Goal: Transaction & Acquisition: Purchase product/service

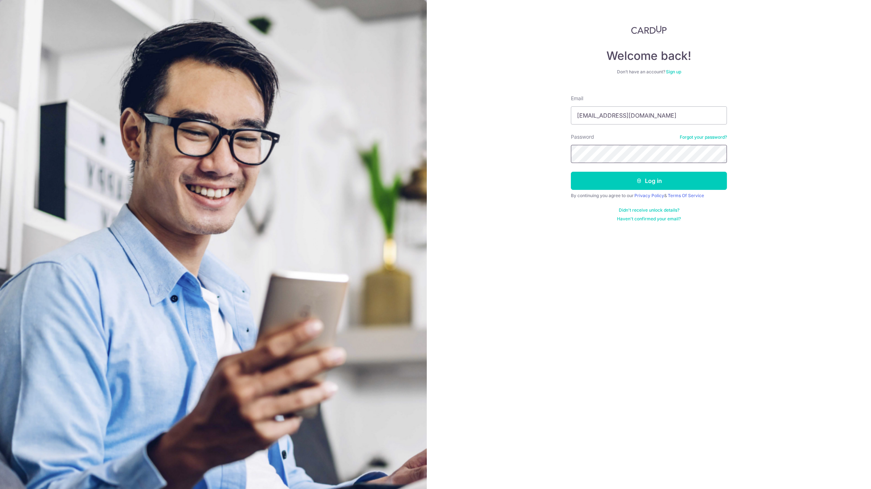
click at [571, 172] on button "Log in" at bounding box center [649, 181] width 156 height 18
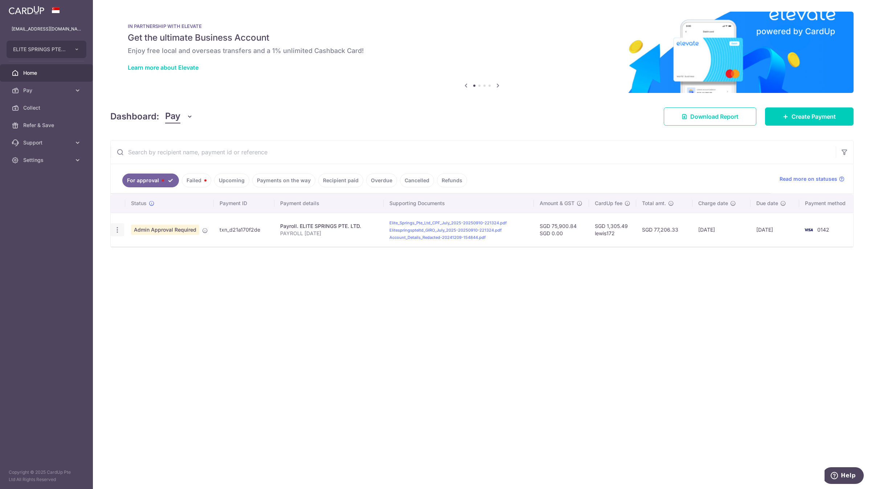
click at [118, 232] on icon "button" at bounding box center [118, 230] width 8 height 8
click at [154, 272] on span "Cancel payment" at bounding box center [156, 267] width 49 height 9
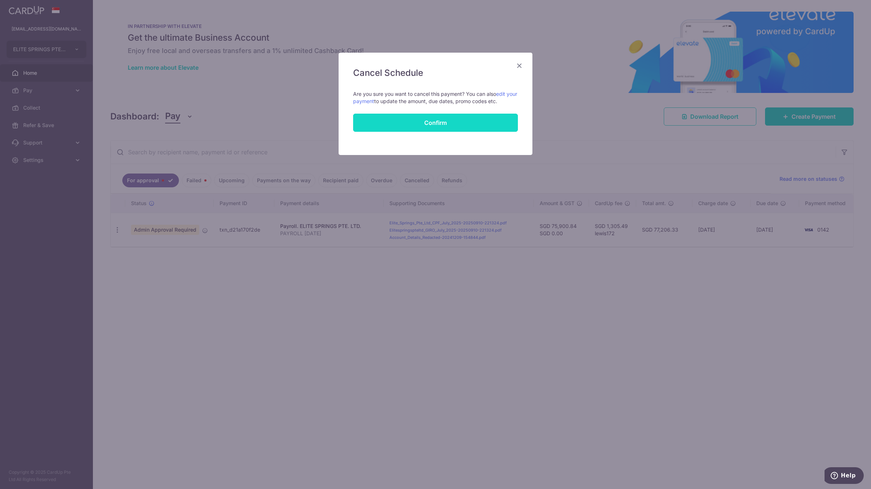
click at [437, 118] on button "Confirm" at bounding box center [435, 123] width 165 height 18
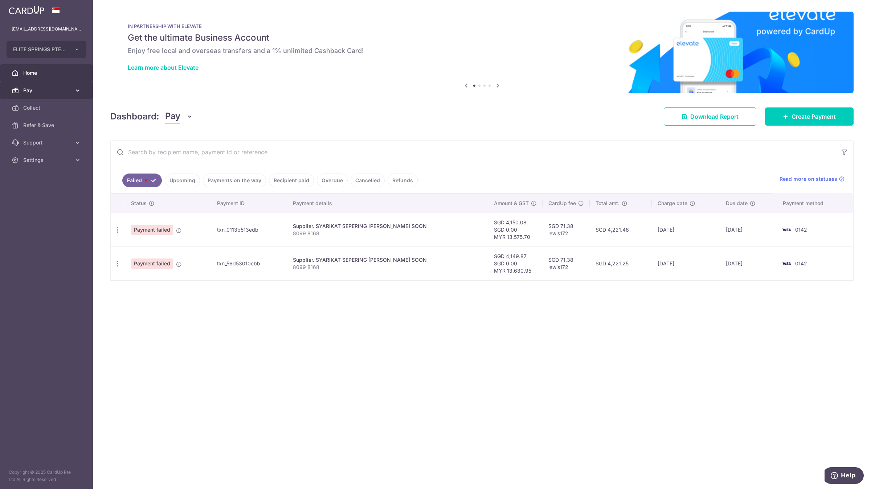
click at [60, 97] on link "Pay" at bounding box center [46, 90] width 93 height 17
click at [56, 106] on span "Payments" at bounding box center [47, 107] width 48 height 7
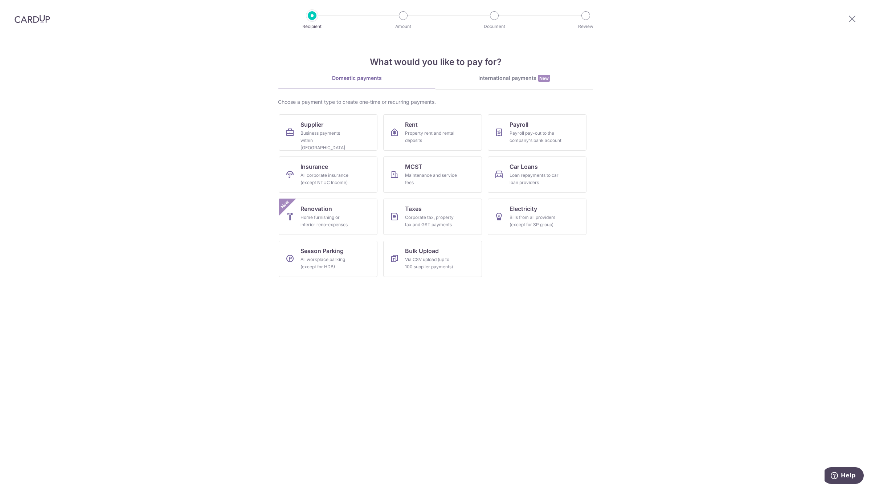
click at [512, 76] on div "International payments New" at bounding box center [515, 78] width 158 height 8
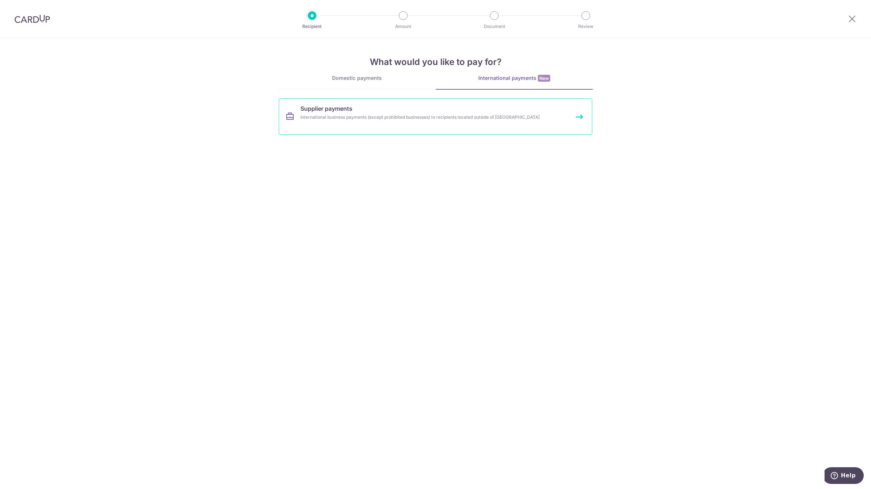
click at [399, 128] on link "Supplier payments International business payments (except prohibited businesses…" at bounding box center [436, 116] width 314 height 36
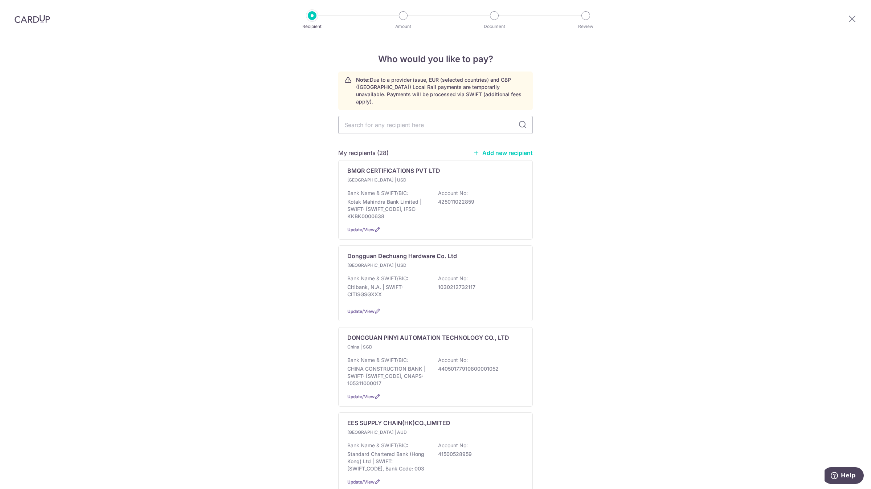
click at [43, 26] on div at bounding box center [32, 19] width 65 height 38
click at [35, 19] on img at bounding box center [33, 19] width 36 height 9
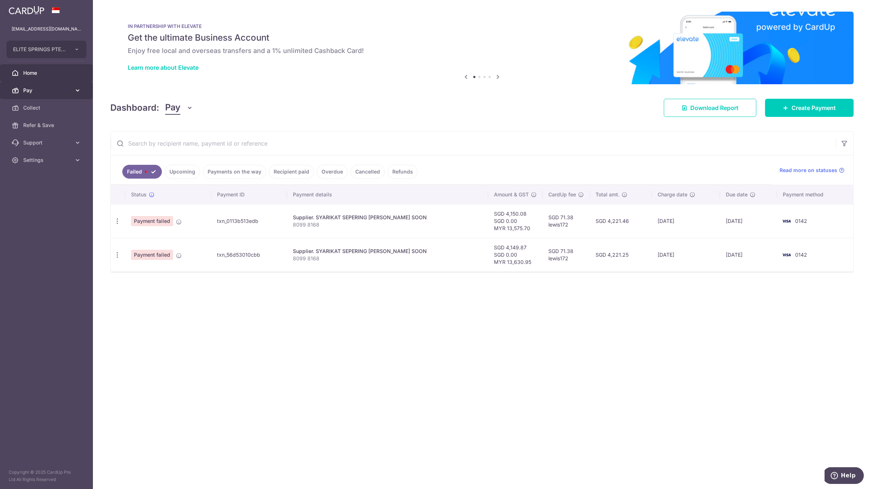
click at [72, 93] on link "Pay" at bounding box center [46, 90] width 93 height 17
click at [70, 107] on span "Payments" at bounding box center [47, 107] width 48 height 7
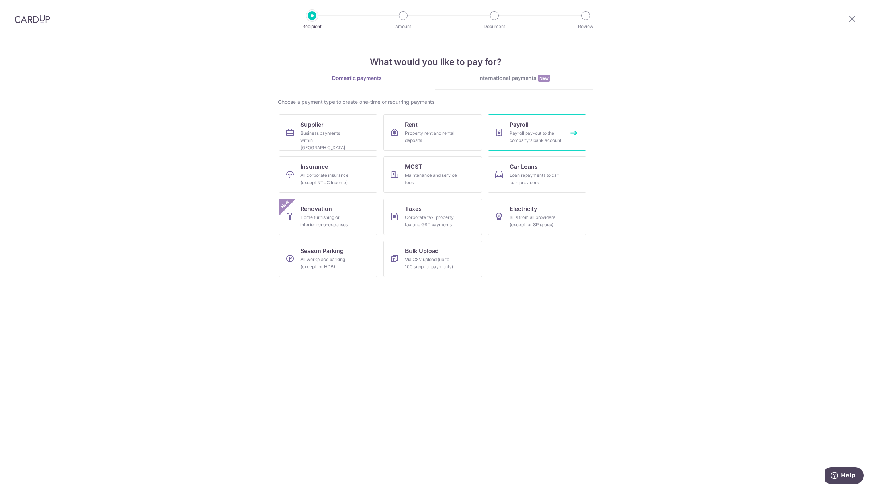
click at [519, 126] on span "Payroll" at bounding box center [519, 124] width 19 height 9
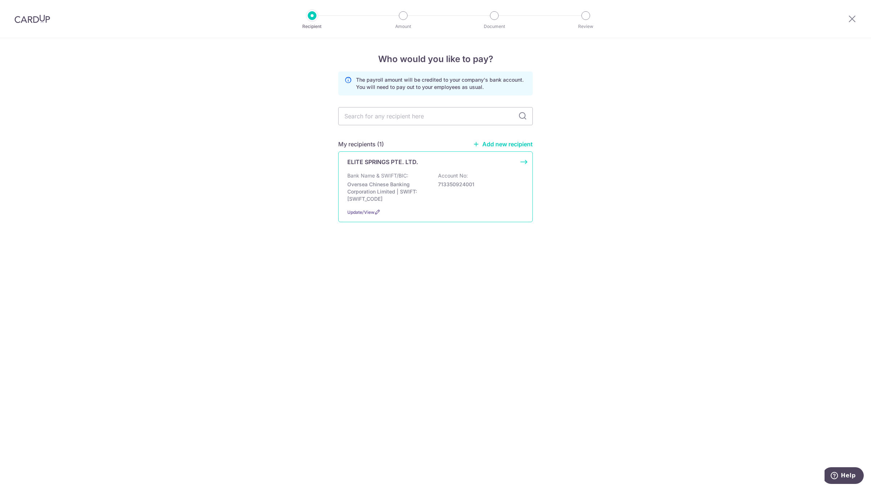
click at [418, 174] on div "Bank Name & SWIFT/BIC: Oversea Chinese Banking Corporation Limited | SWIFT: OCB…" at bounding box center [435, 187] width 176 height 31
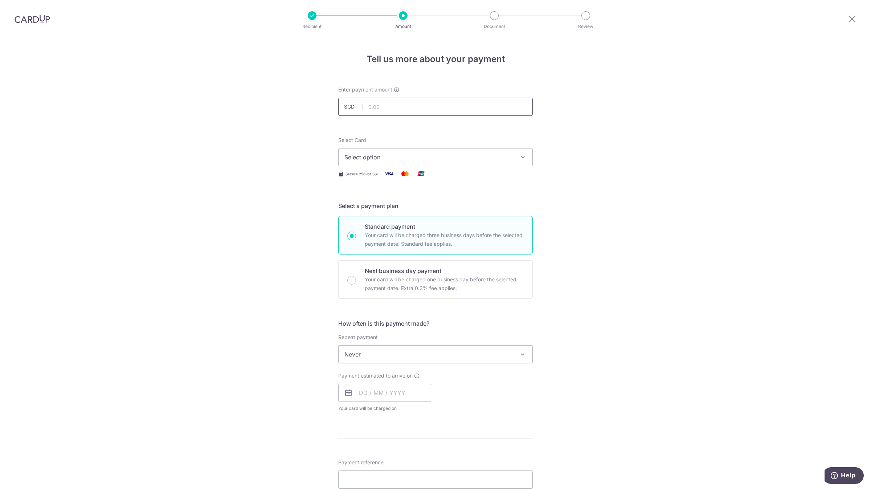
click at [416, 111] on input "text" at bounding box center [435, 107] width 195 height 18
paste input "85875.14"
type input "85,875.14"
click at [396, 164] on button "Select option" at bounding box center [435, 157] width 195 height 18
click at [392, 210] on span "**** 0142" at bounding box center [436, 209] width 182 height 9
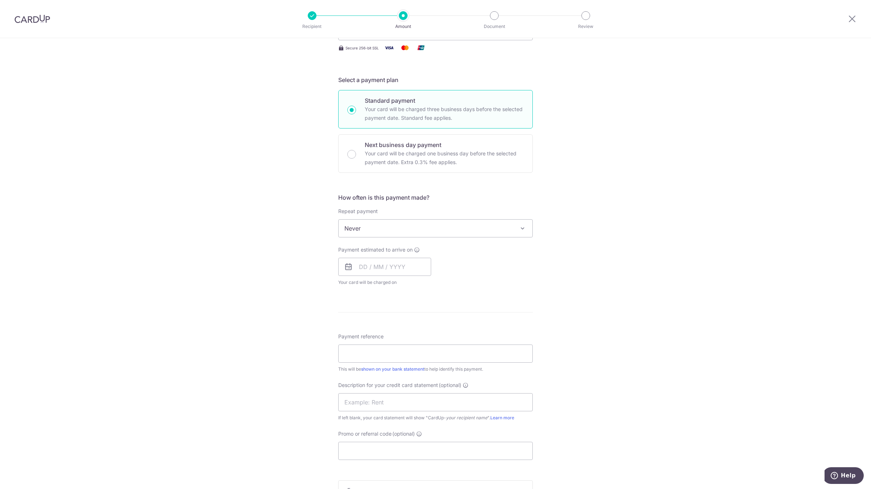
scroll to position [126, 0]
click at [391, 270] on input "text" at bounding box center [384, 266] width 93 height 18
click at [396, 349] on link "17" at bounding box center [397, 347] width 12 height 12
type input "17/09/2025"
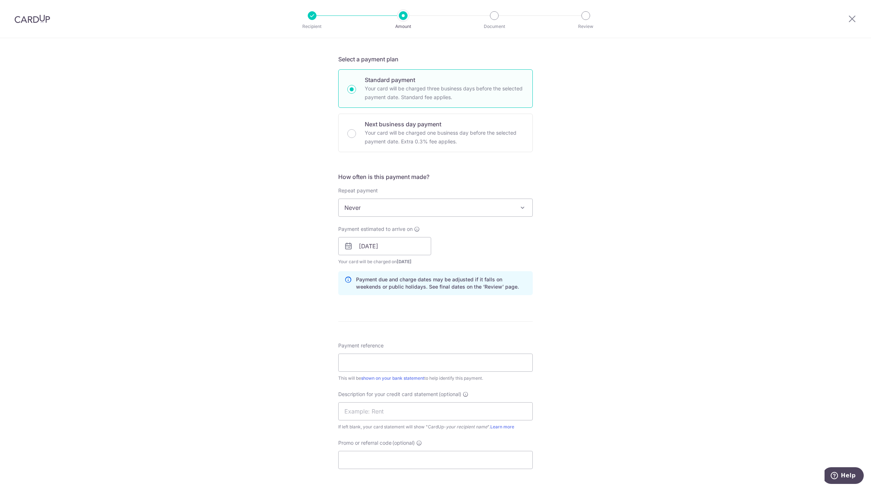
scroll to position [173, 0]
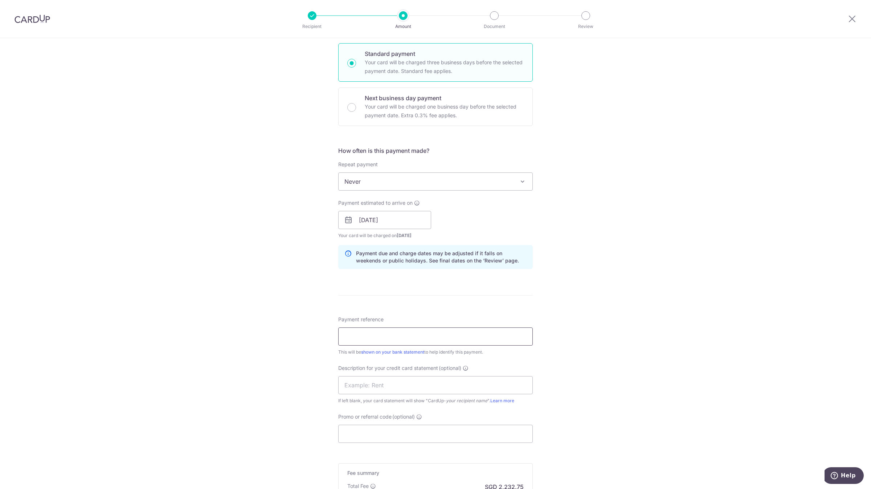
click at [377, 337] on input "Payment reference" at bounding box center [435, 337] width 195 height 18
type input "PAYROLL AUG 25"
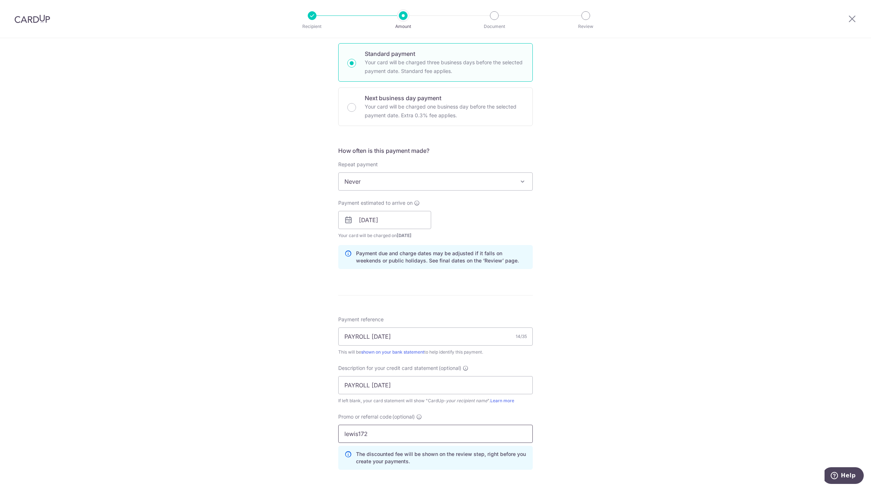
type input "lewis172"
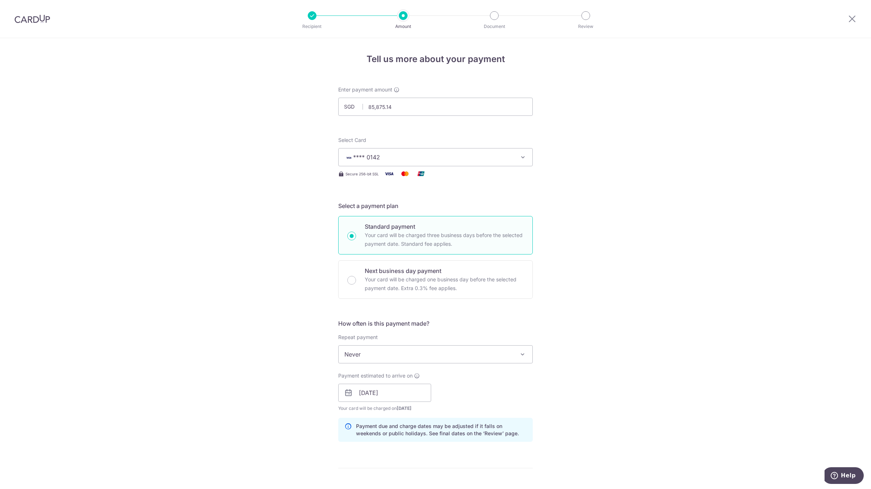
scroll to position [310, 0]
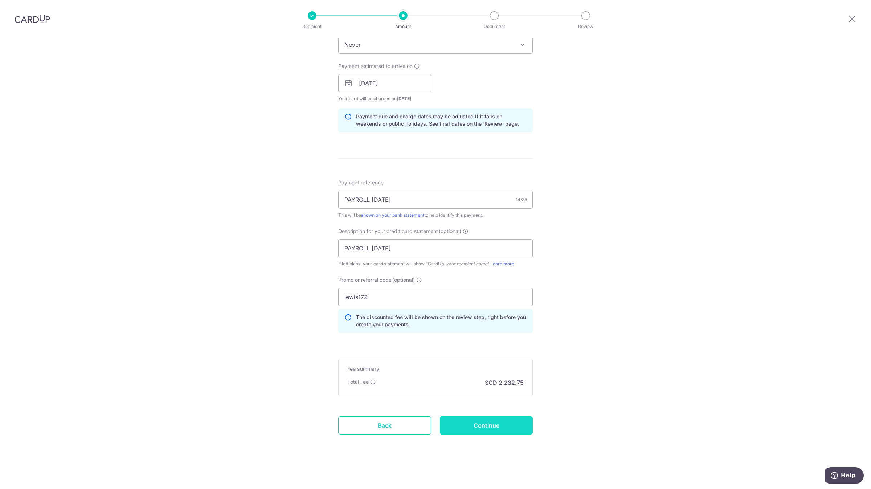
click at [487, 420] on input "Continue" at bounding box center [486, 425] width 93 height 18
type input "Create Schedule"
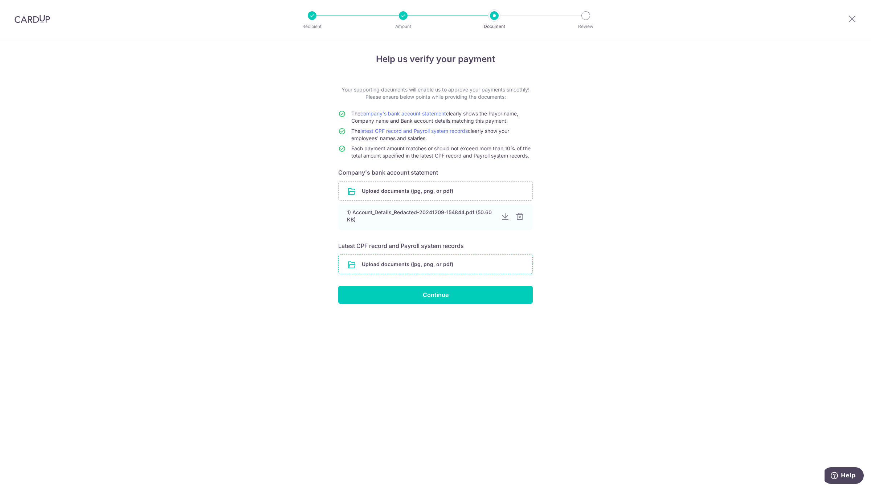
click at [436, 267] on input "file" at bounding box center [436, 264] width 194 height 19
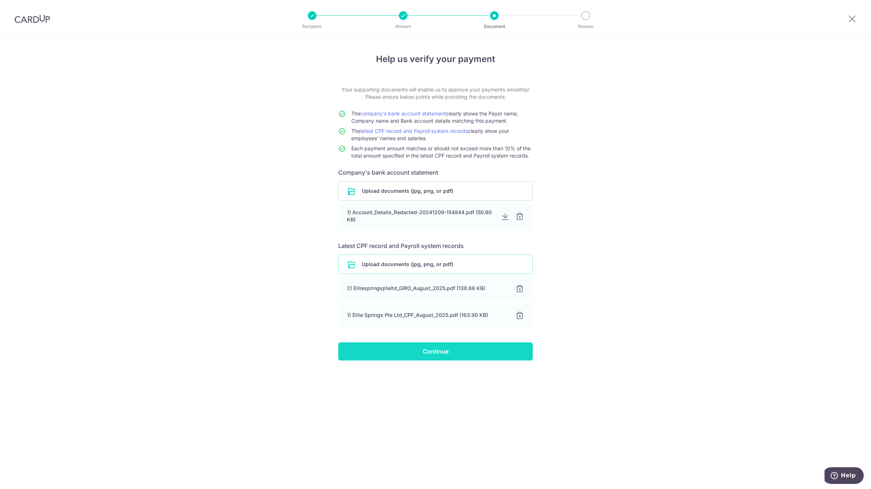
click at [492, 351] on input "Continue" at bounding box center [435, 351] width 195 height 18
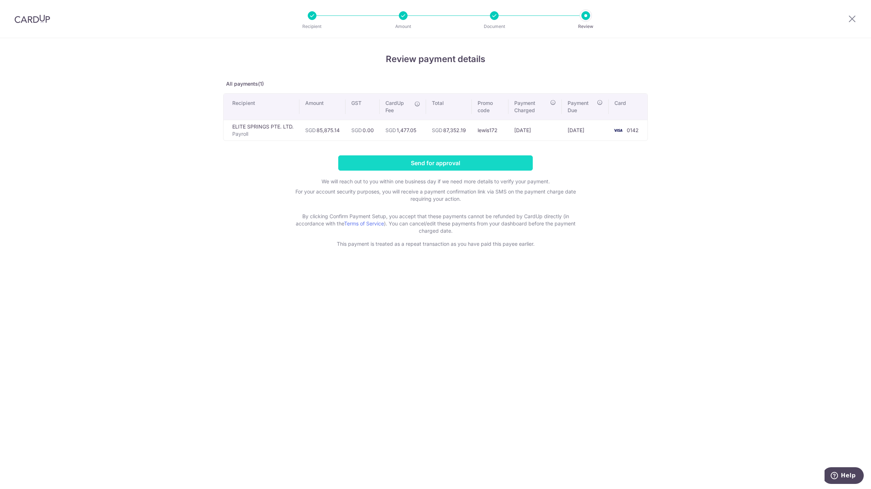
click at [494, 163] on input "Send for approval" at bounding box center [435, 162] width 195 height 15
